Goal: Information Seeking & Learning: Find specific page/section

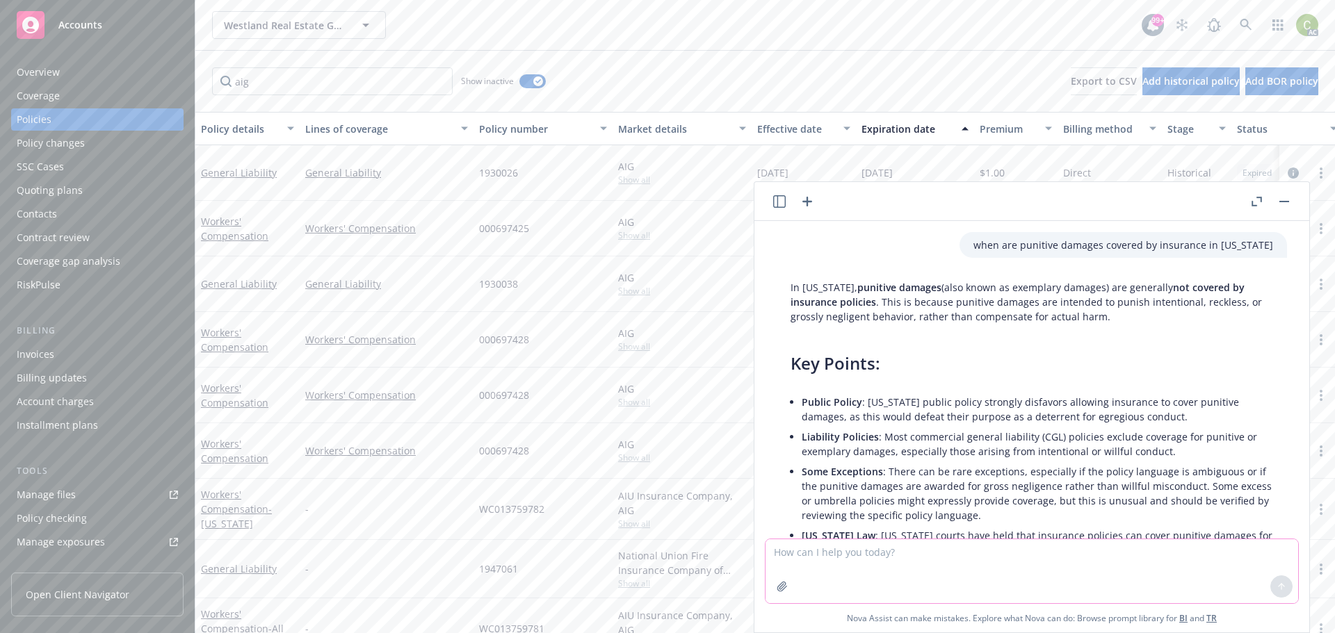
scroll to position [393, 0]
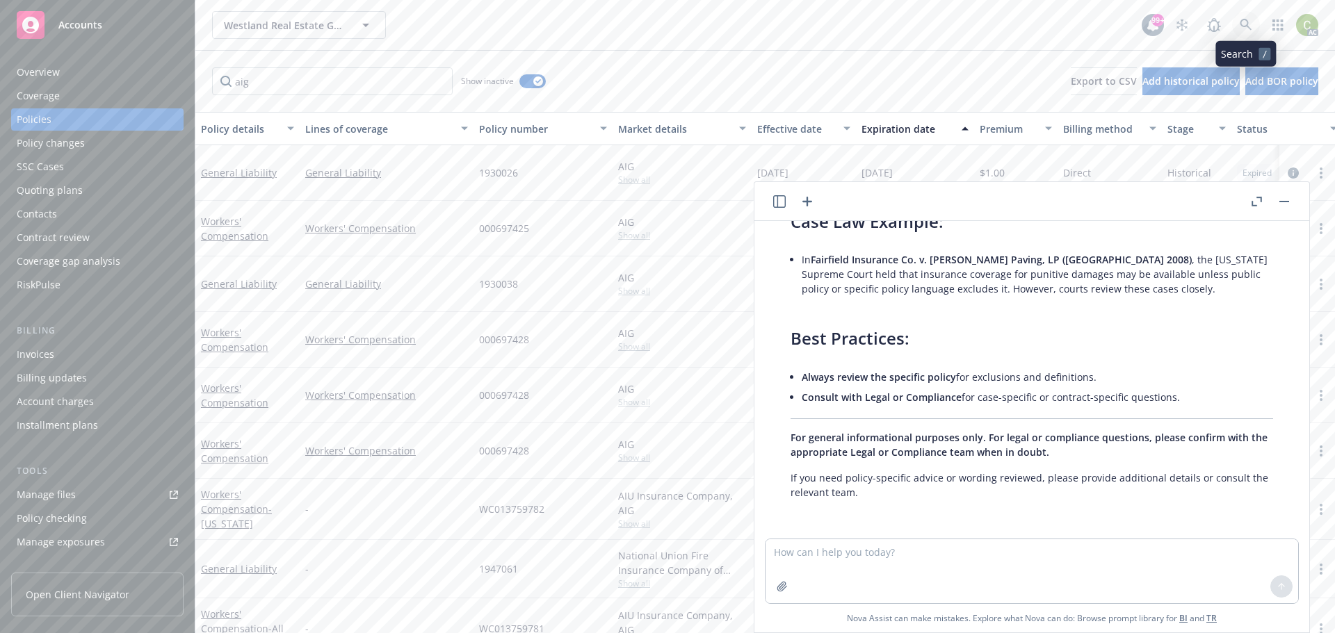
click at [1244, 28] on icon at bounding box center [1246, 25] width 13 height 13
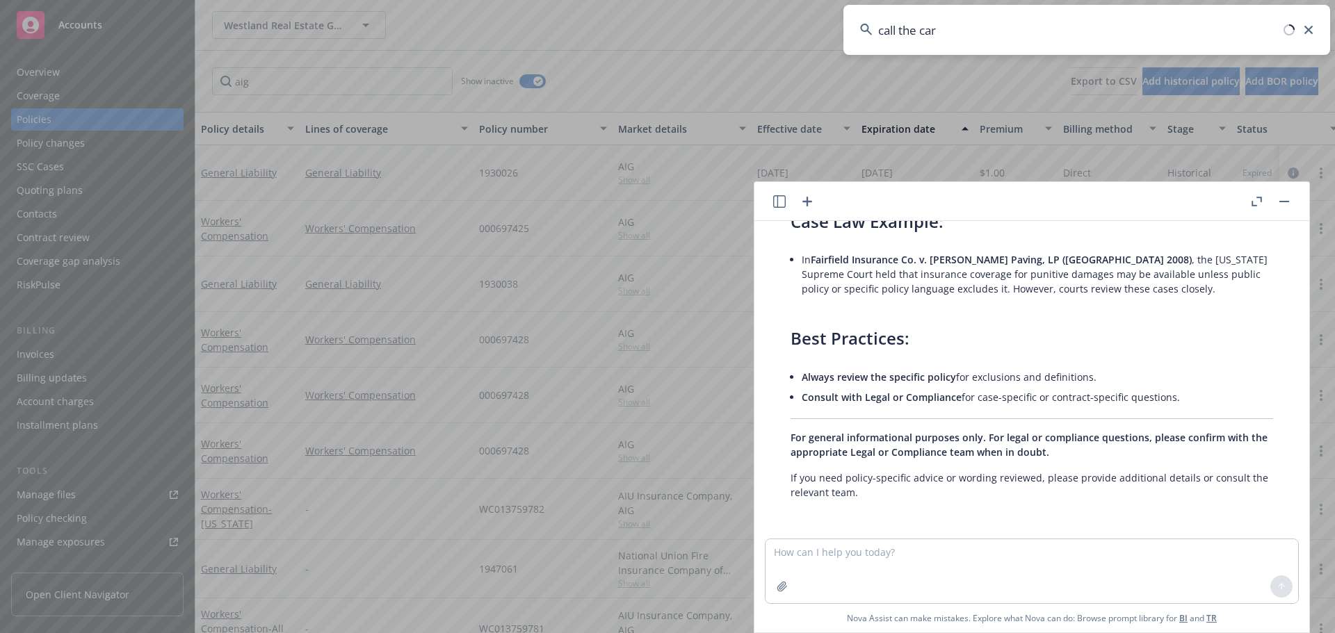
type input "call the car"
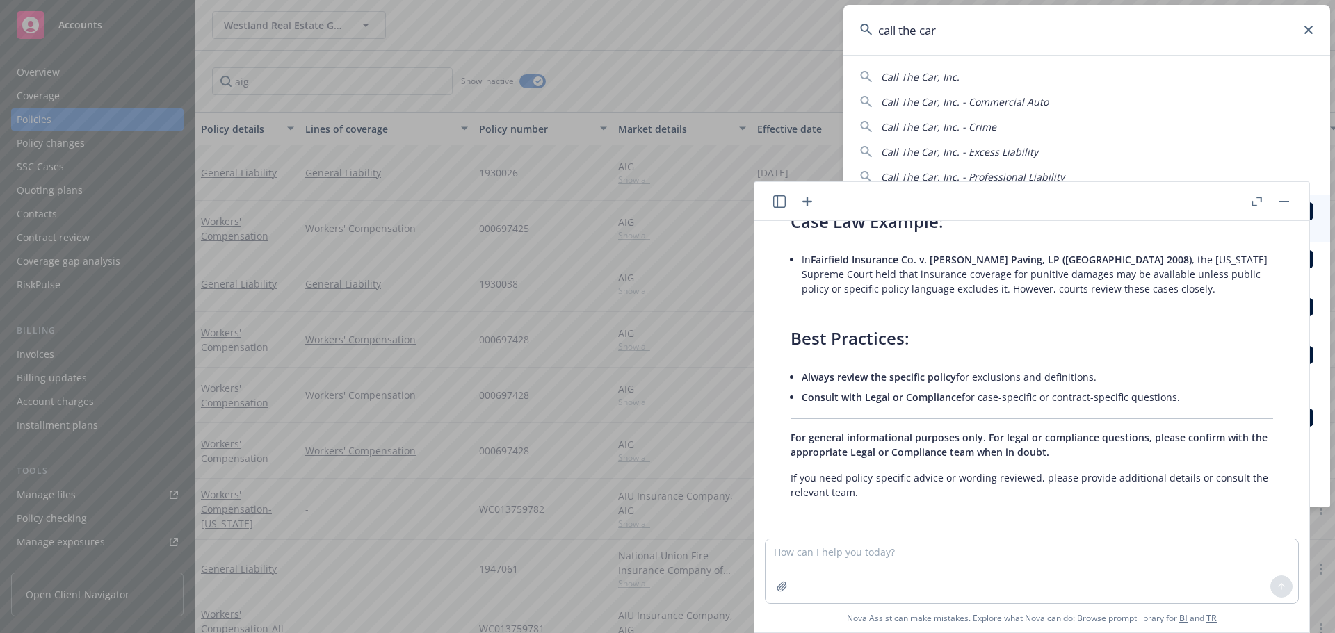
click at [1288, 199] on button "button" at bounding box center [1284, 201] width 17 height 17
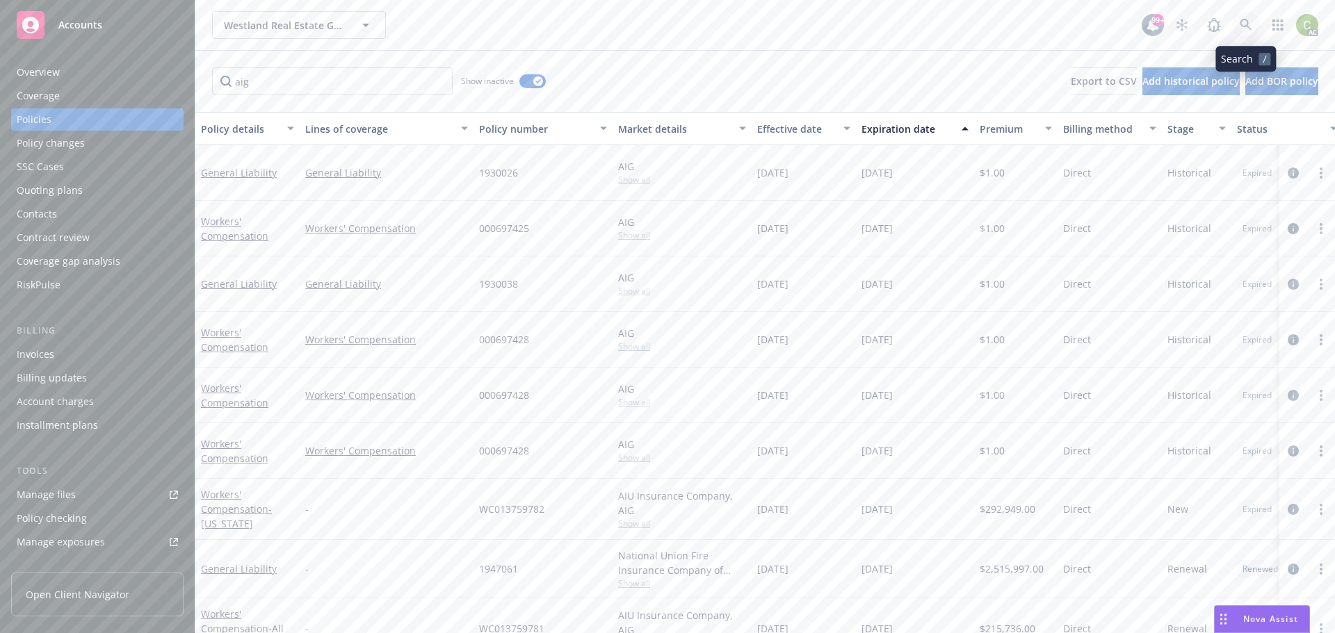
click at [1243, 24] on icon at bounding box center [1246, 25] width 13 height 13
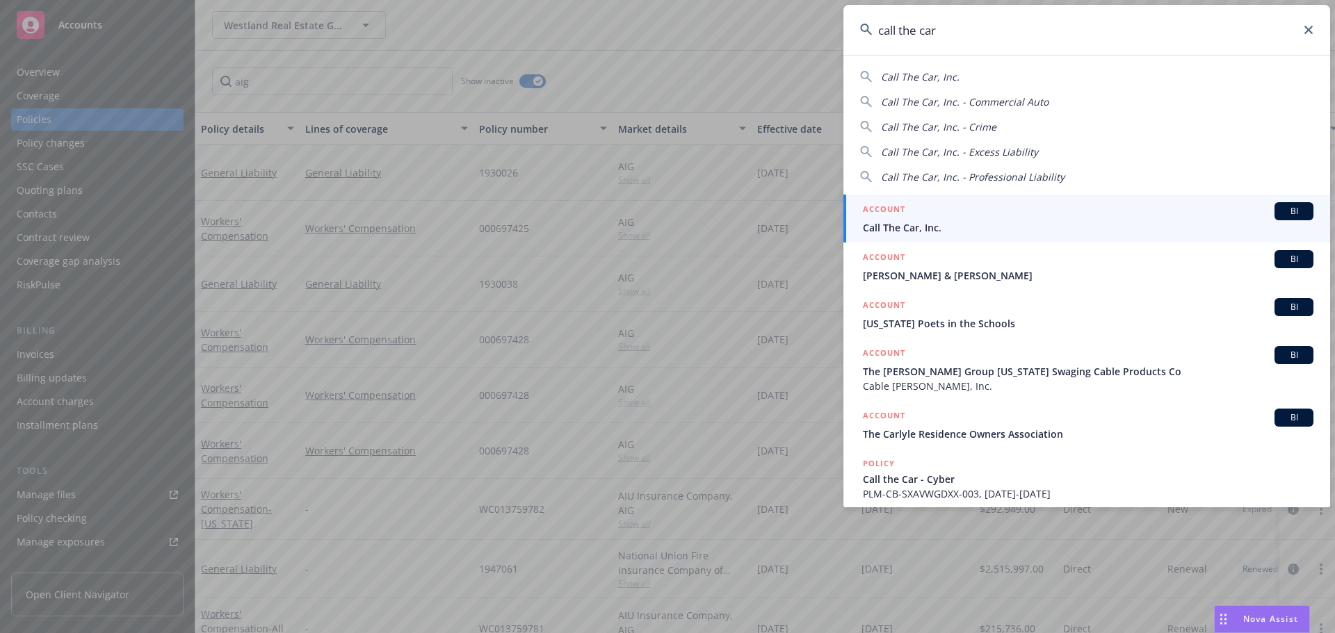
type input "call the car"
drag, startPoint x: 1019, startPoint y: 228, endPoint x: 1036, endPoint y: 226, distance: 16.8
click at [1019, 228] on span "Call The Car, Inc." at bounding box center [1088, 227] width 451 height 15
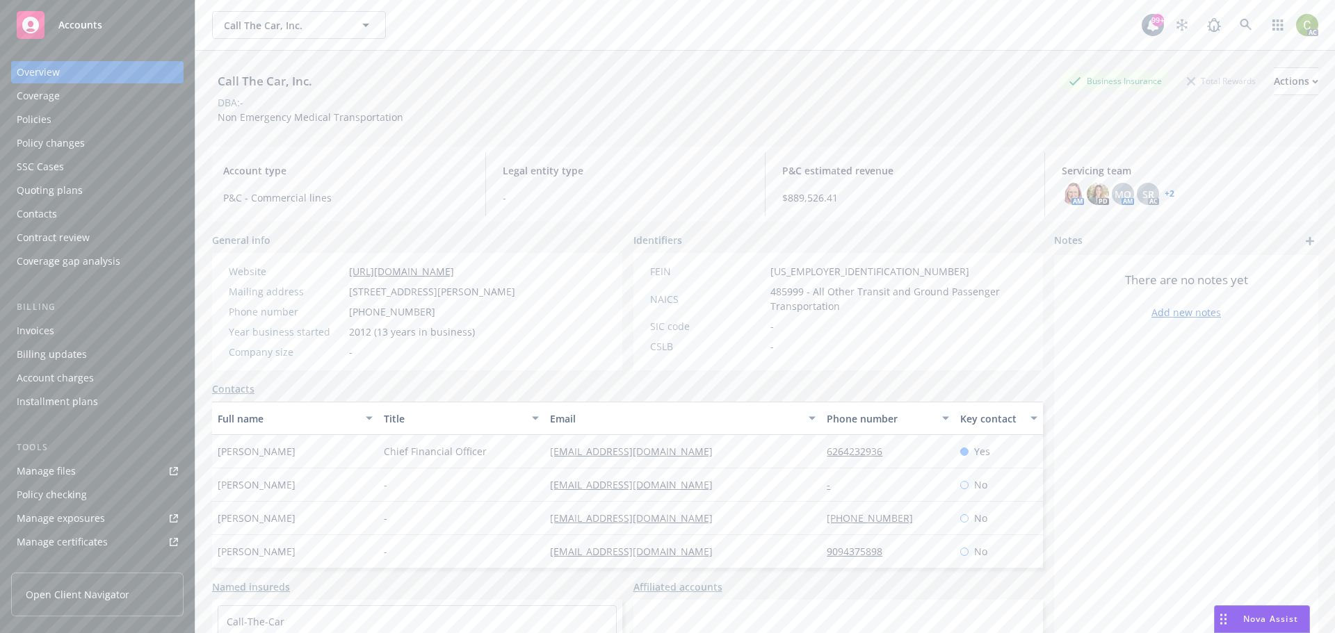
click at [40, 124] on div "Policies" at bounding box center [34, 119] width 35 height 22
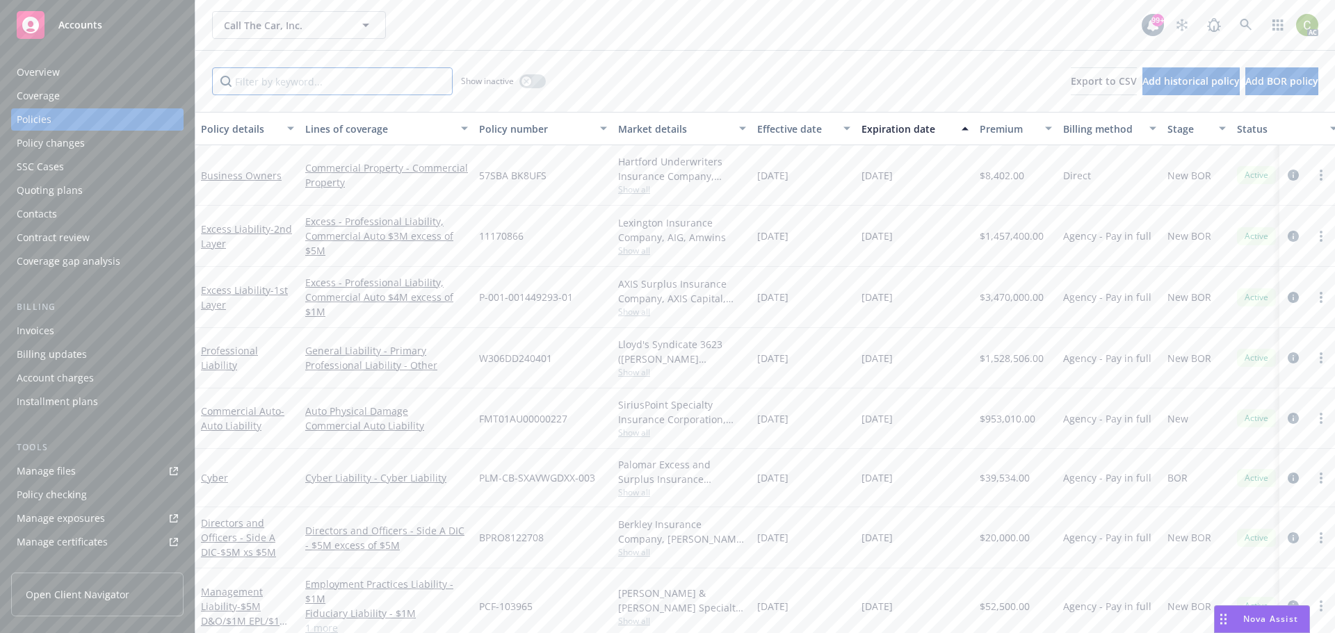
click at [341, 90] on input "Filter by keyword..." at bounding box center [332, 81] width 241 height 28
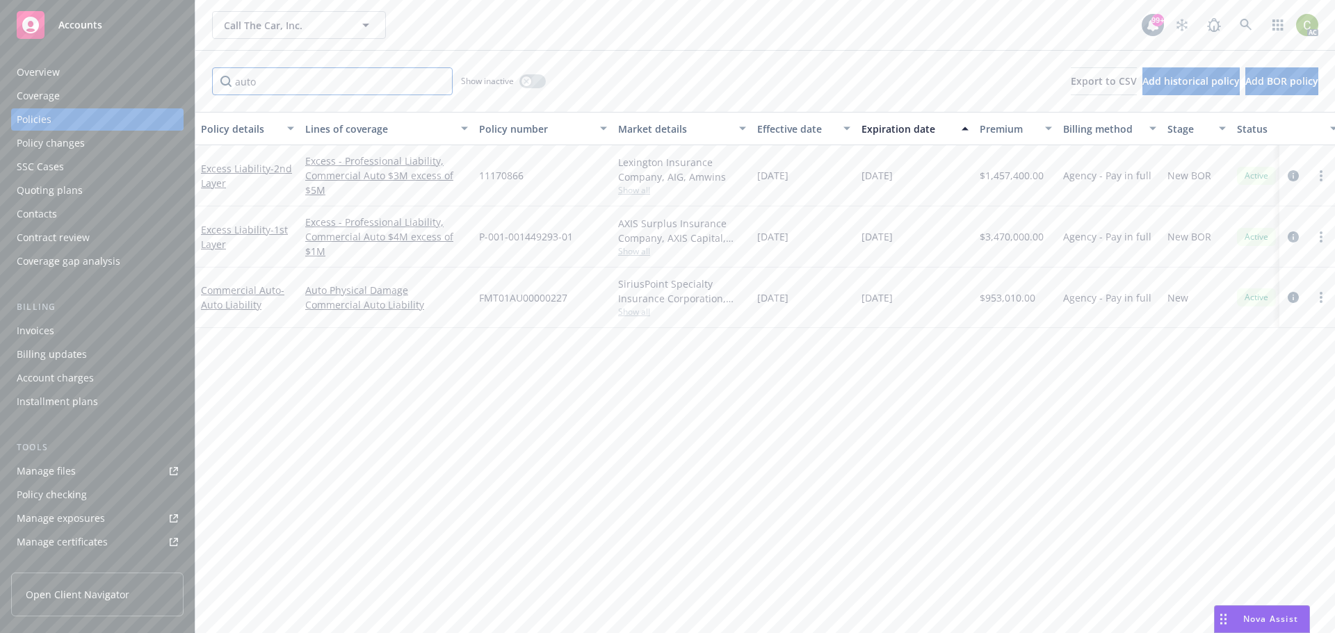
type input "auto"
click at [1241, 22] on icon at bounding box center [1246, 25] width 12 height 12
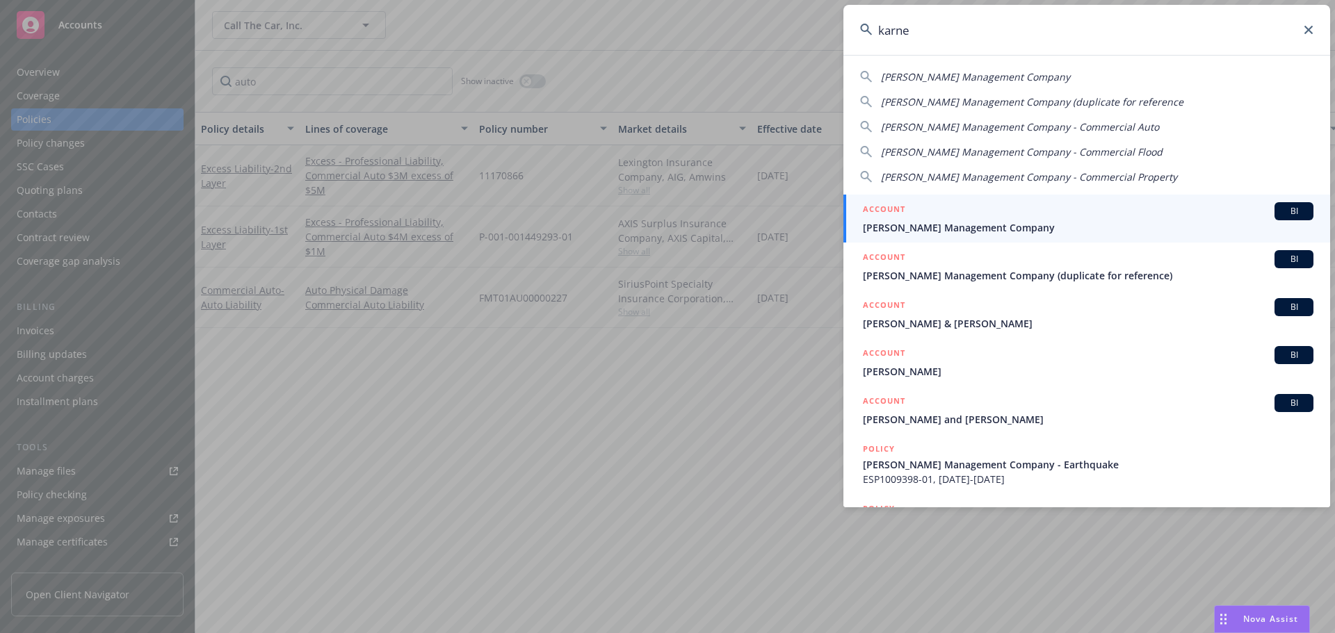
type input "karne"
click at [1034, 224] on span "Karney Management Company" at bounding box center [1088, 227] width 451 height 15
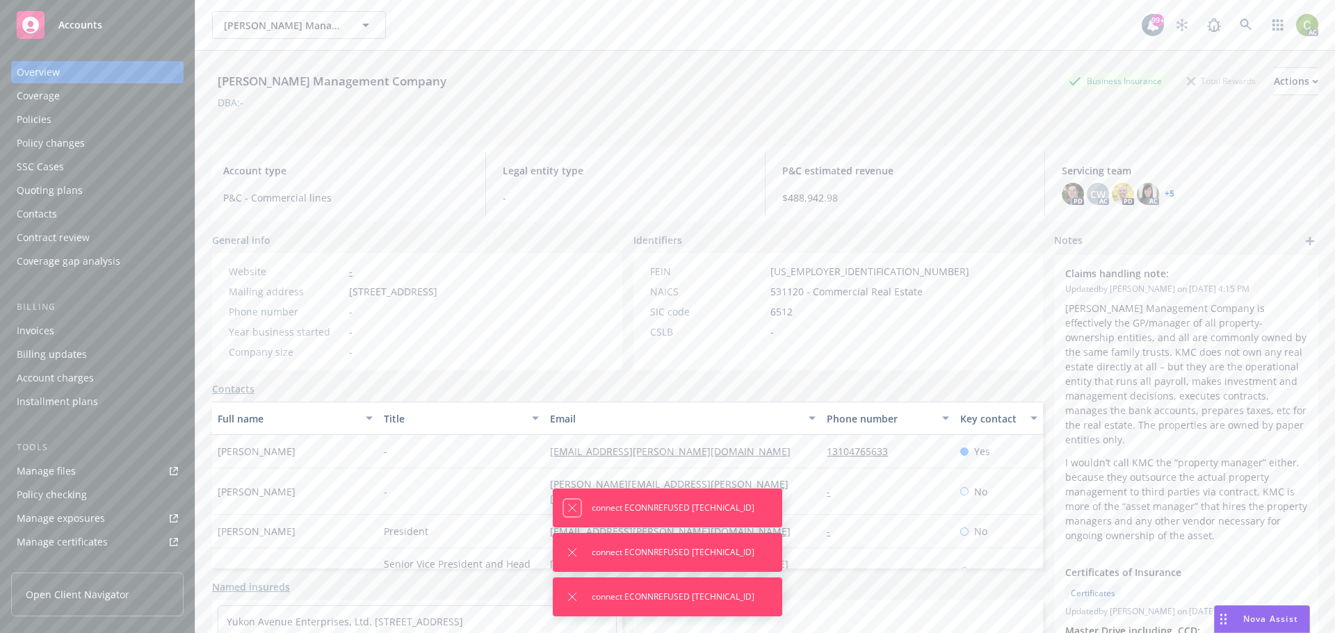
click at [569, 510] on icon "Dismiss notification" at bounding box center [573, 509] width 8 height 8
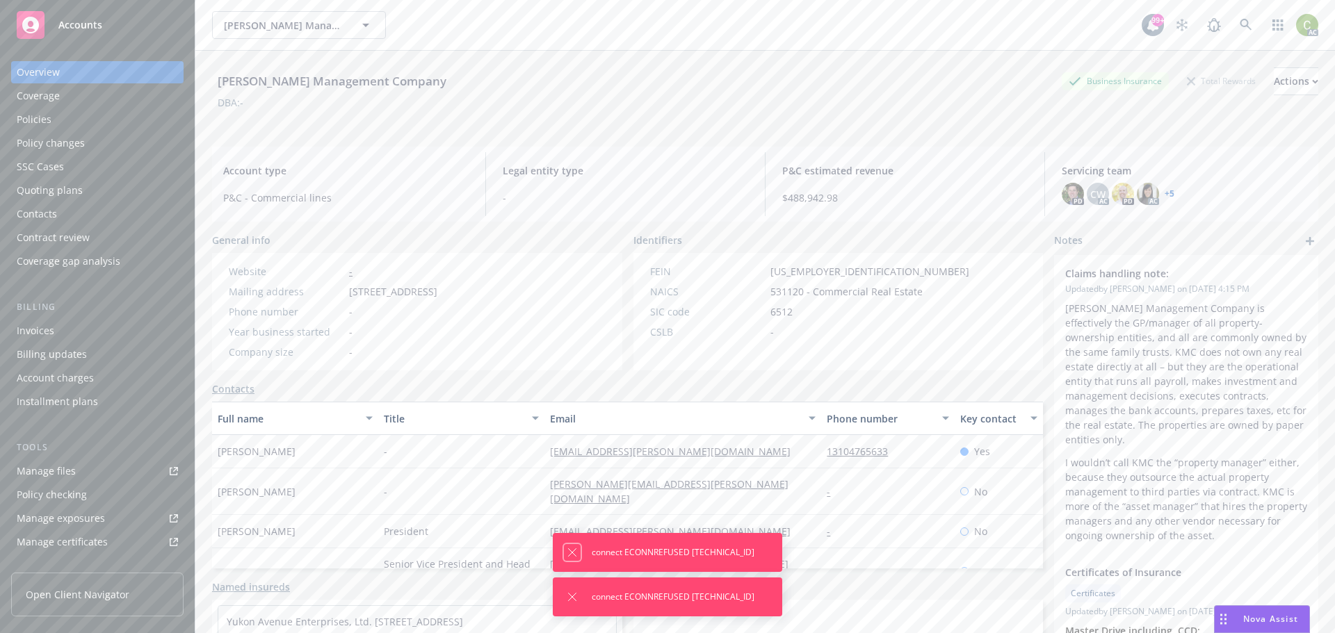
click at [567, 553] on icon "Dismiss notification" at bounding box center [572, 552] width 11 height 11
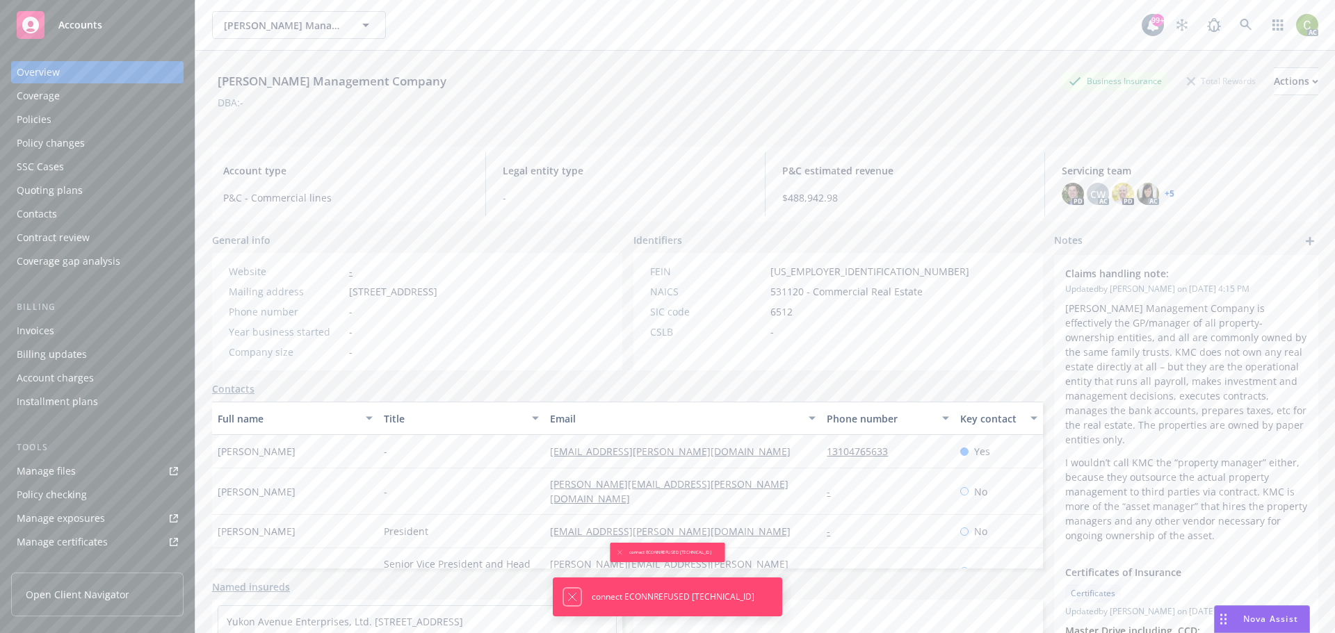
click at [567, 596] on icon "Dismiss notification" at bounding box center [572, 597] width 11 height 11
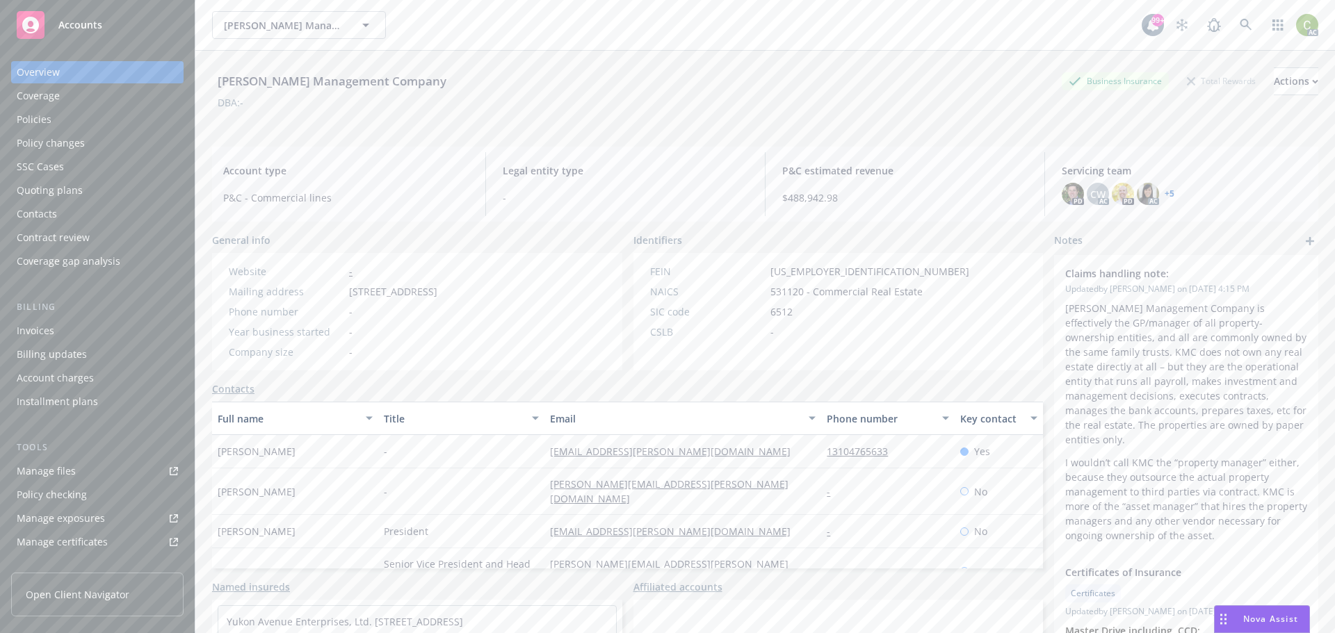
click at [49, 120] on div "Policies" at bounding box center [34, 119] width 35 height 22
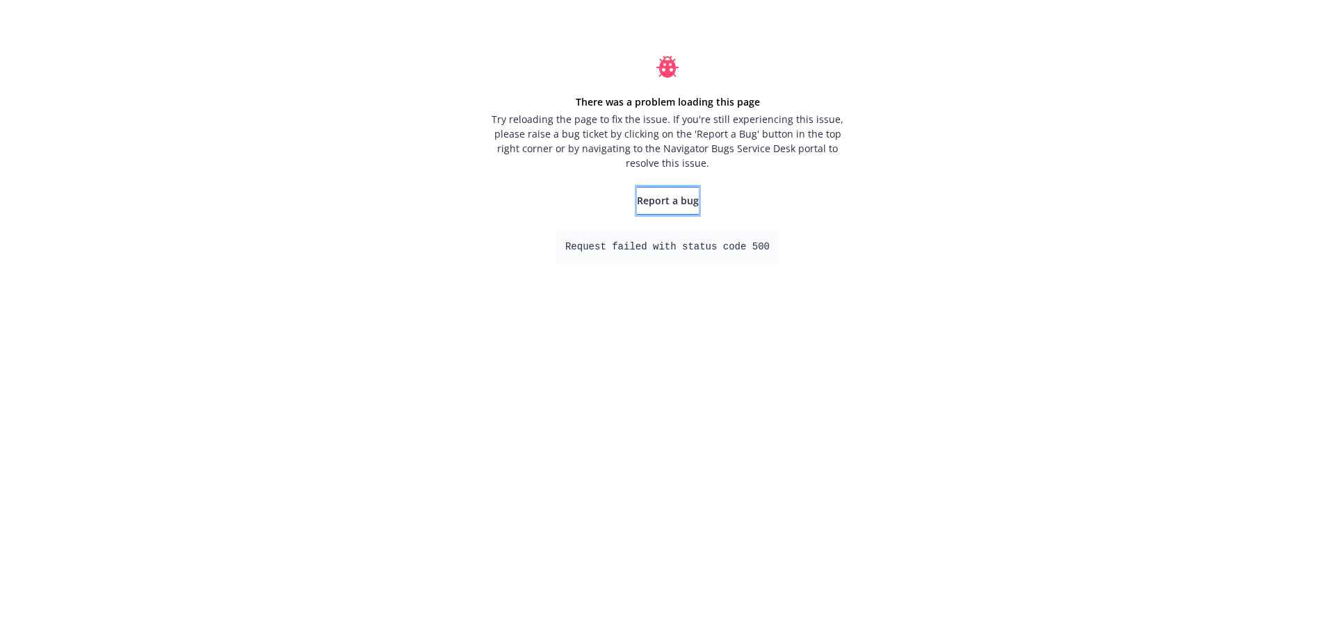
click at [652, 209] on link "Report a bug" at bounding box center [668, 201] width 62 height 28
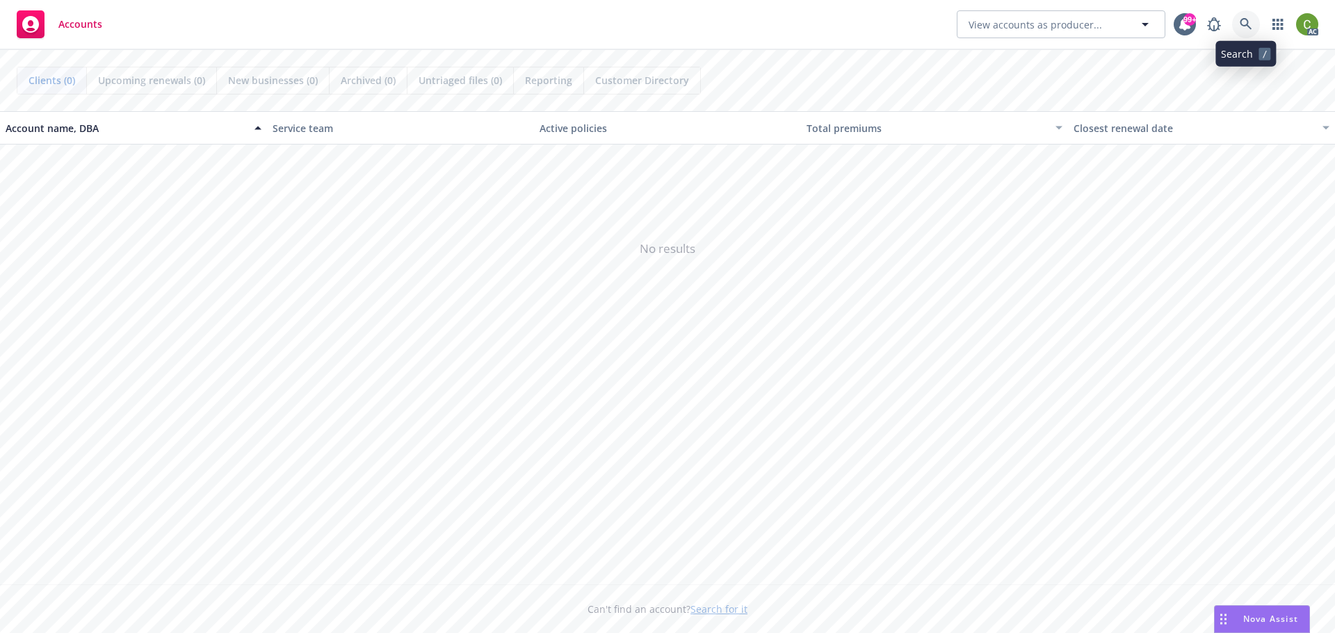
click at [1238, 29] on link at bounding box center [1246, 24] width 28 height 28
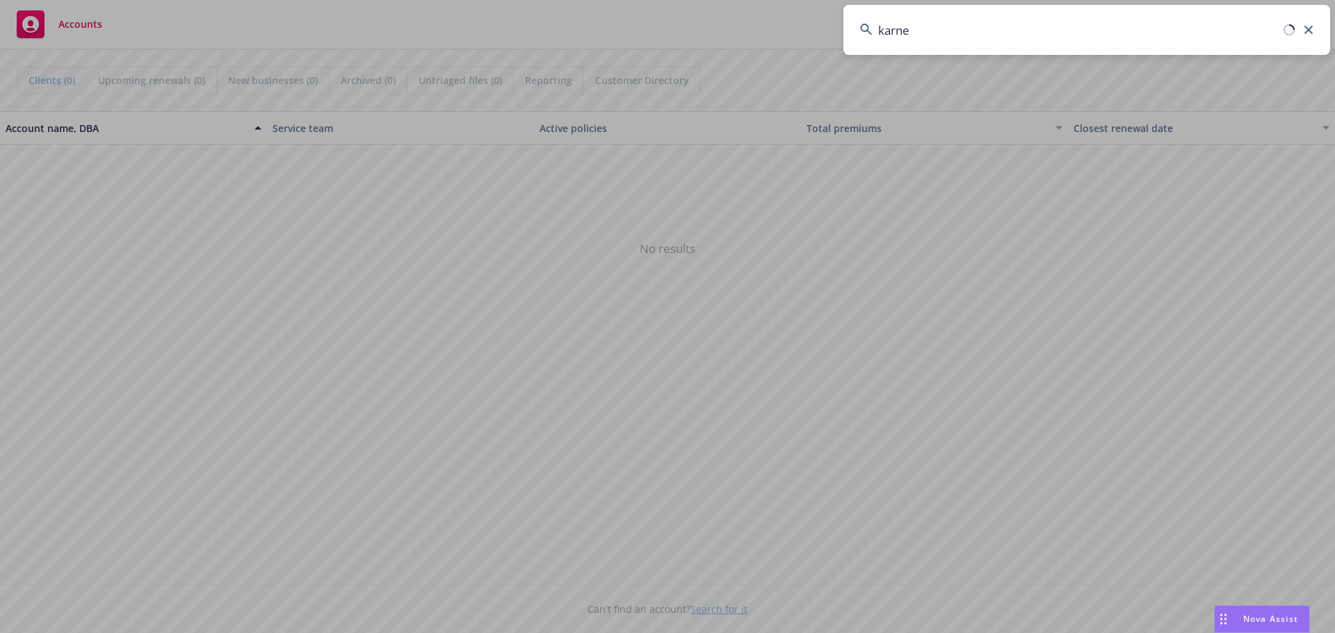
type input "karney"
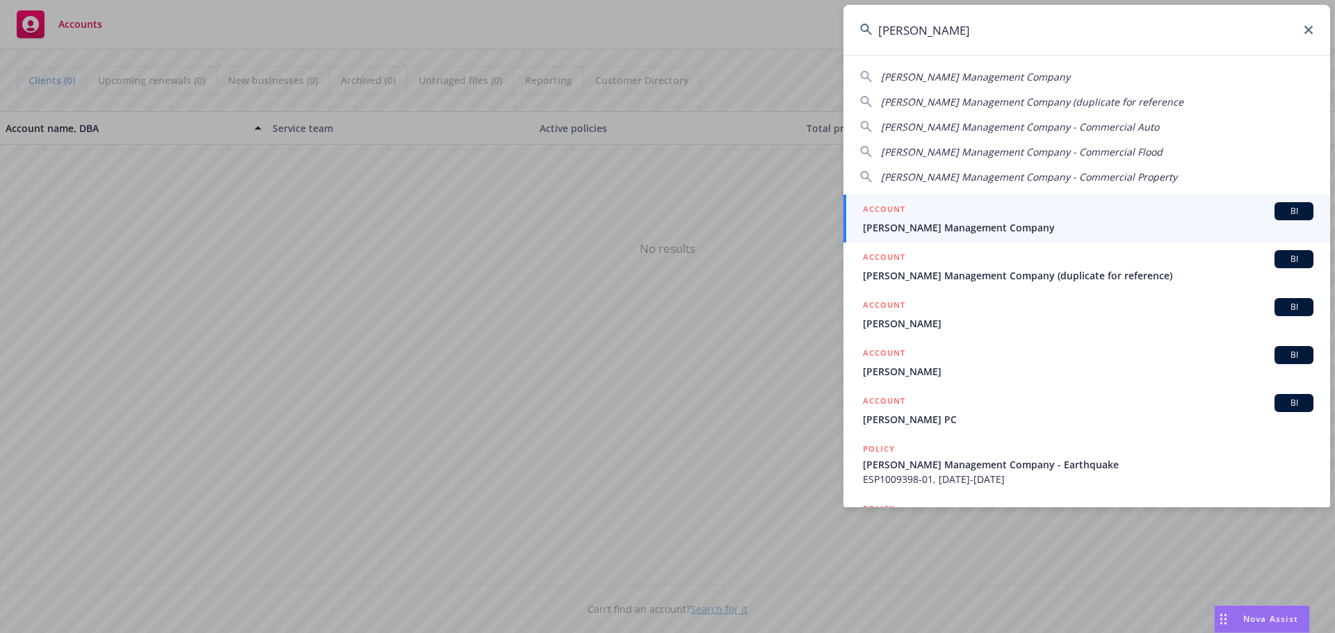
click at [948, 212] on div "ACCOUNT BI" at bounding box center [1088, 211] width 451 height 18
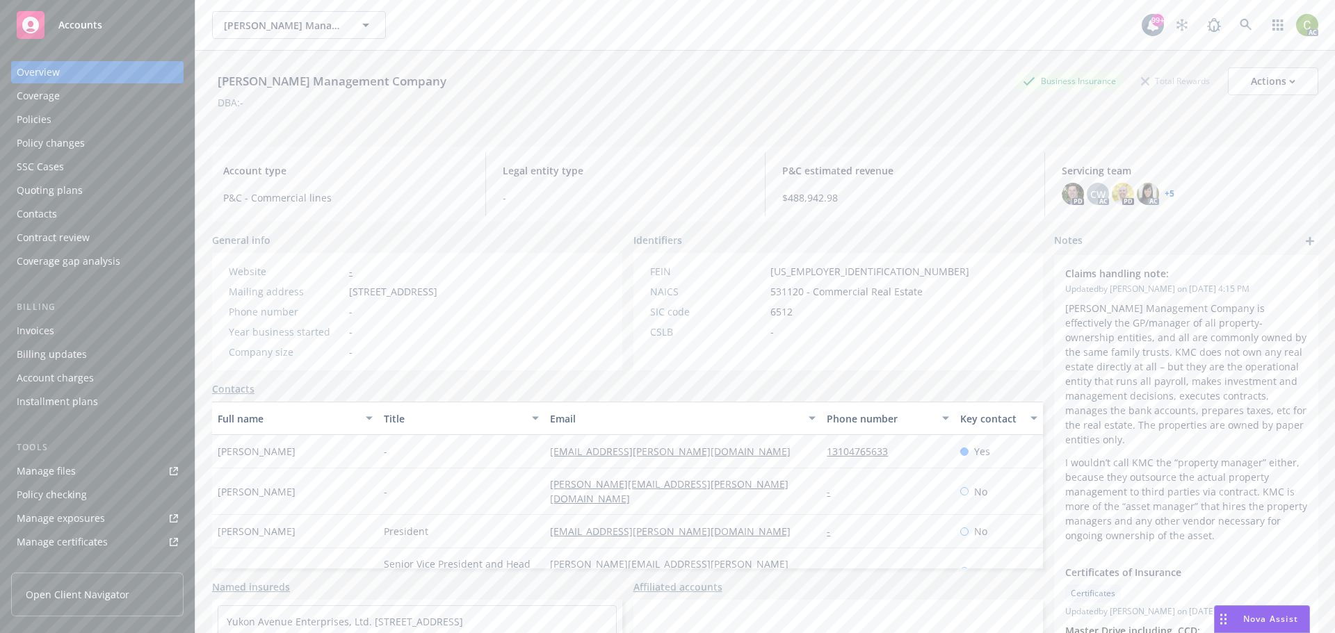
click at [69, 116] on div "Policies" at bounding box center [97, 119] width 161 height 22
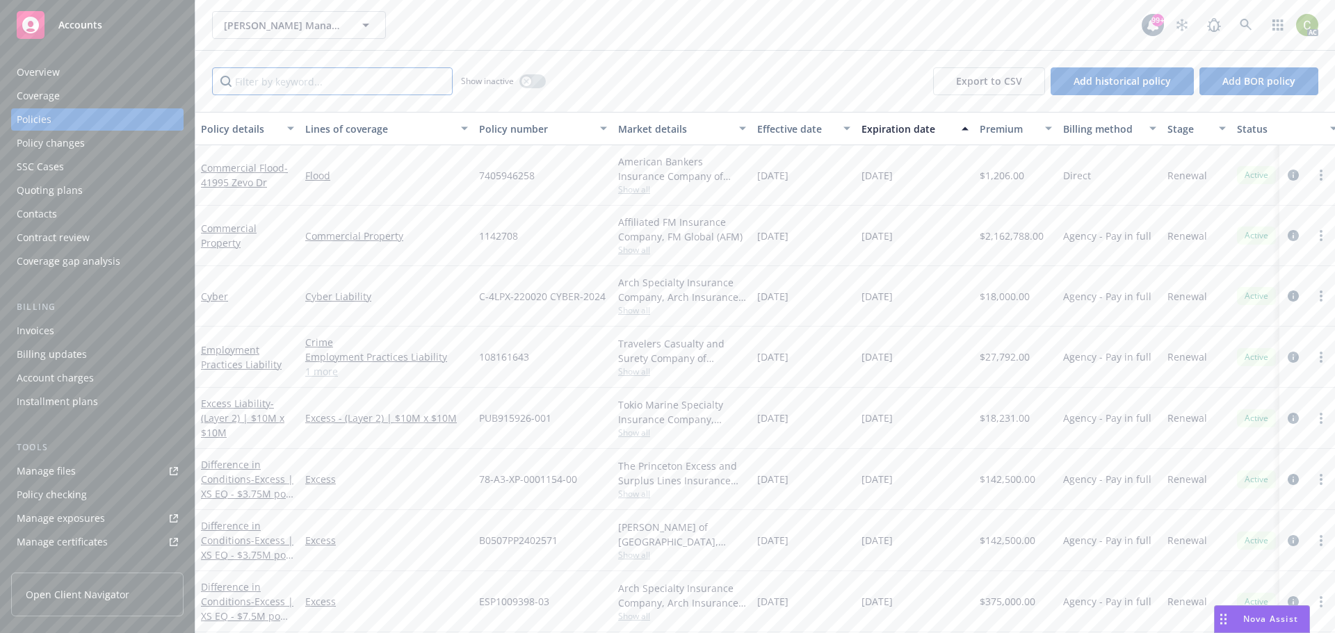
click at [332, 86] on input "Filter by keyword..." at bounding box center [332, 81] width 241 height 28
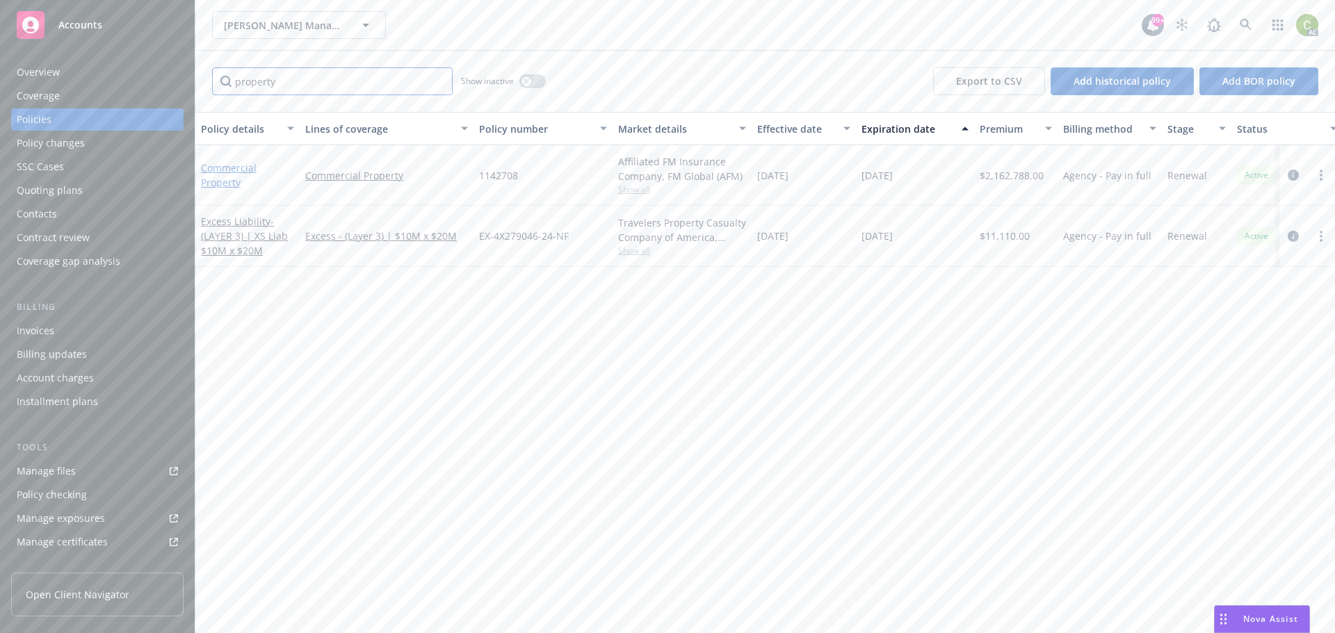
type input "property"
click at [225, 169] on link "Commercial Property" at bounding box center [229, 175] width 56 height 28
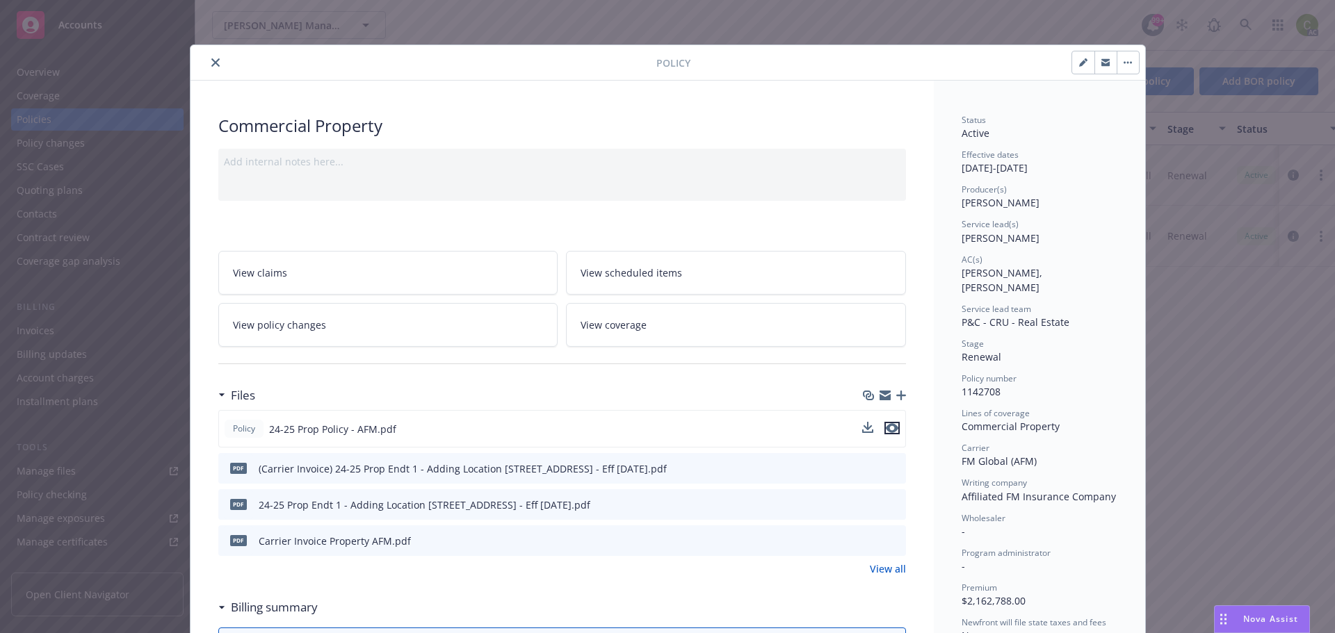
click at [891, 428] on icon "preview file" at bounding box center [892, 428] width 13 height 10
